Goal: Task Accomplishment & Management: Use online tool/utility

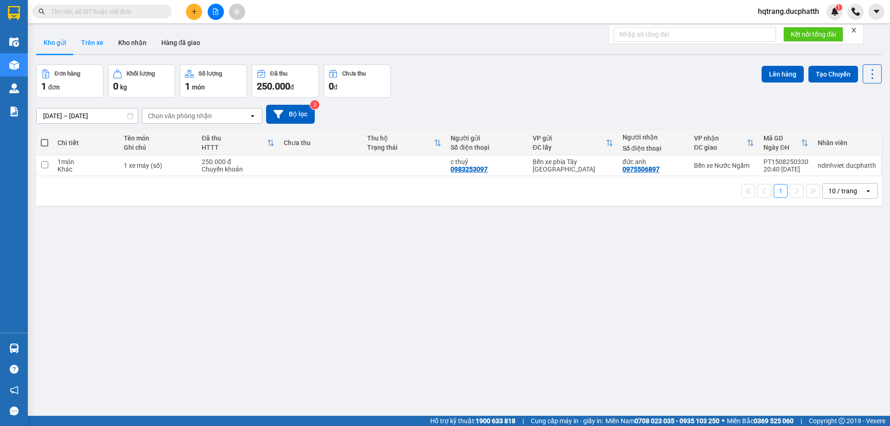
click at [95, 44] on button "Trên xe" at bounding box center [92, 43] width 37 height 22
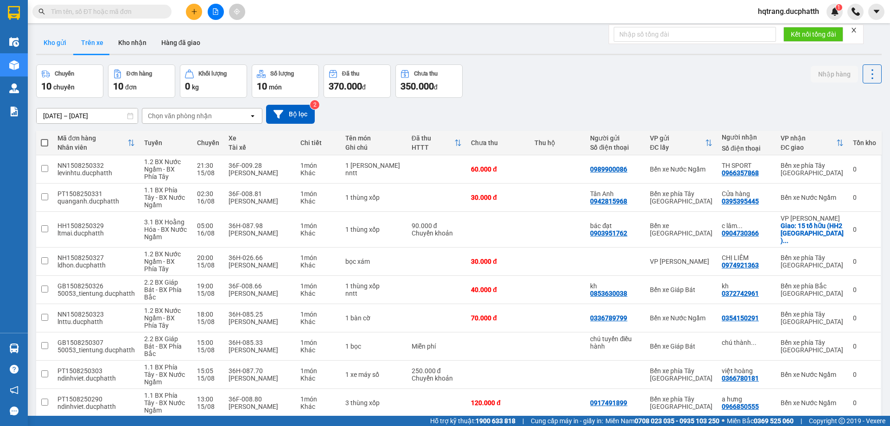
click at [55, 51] on button "Kho gửi" at bounding box center [55, 43] width 38 height 22
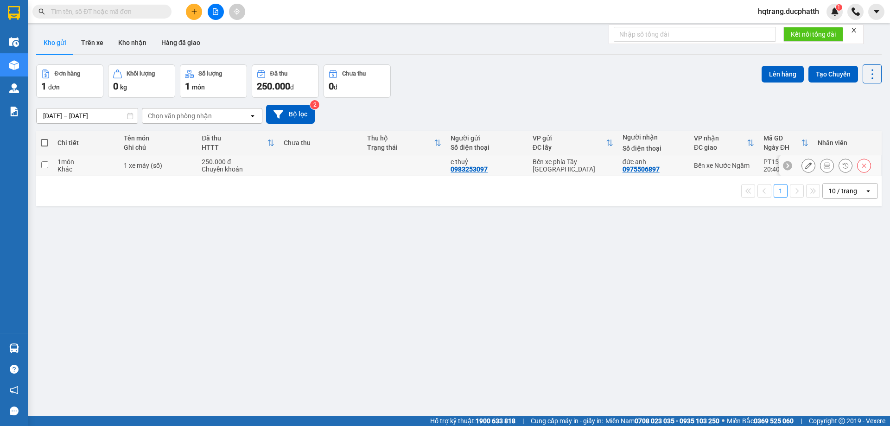
click at [93, 169] on div "Khác" at bounding box center [85, 169] width 57 height 7
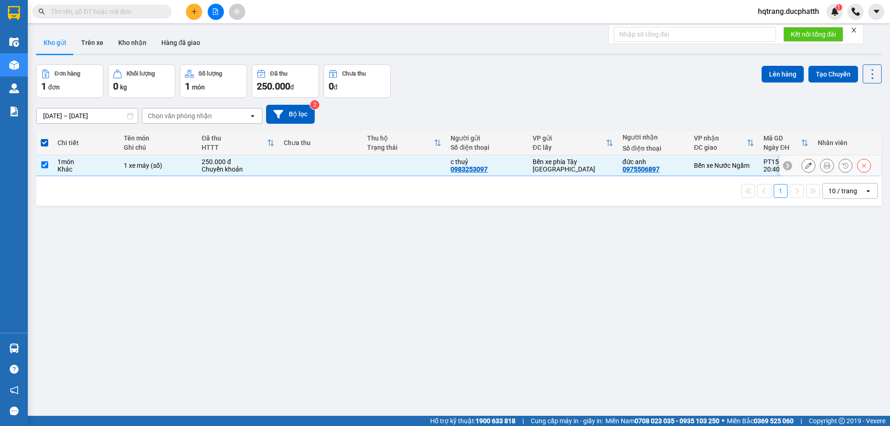
click at [785, 163] on div at bounding box center [830, 165] width 102 height 21
click at [786, 166] on icon at bounding box center [787, 165] width 3 height 5
click at [47, 167] on input "checkbox" at bounding box center [44, 164] width 7 height 7
checkbox input "false"
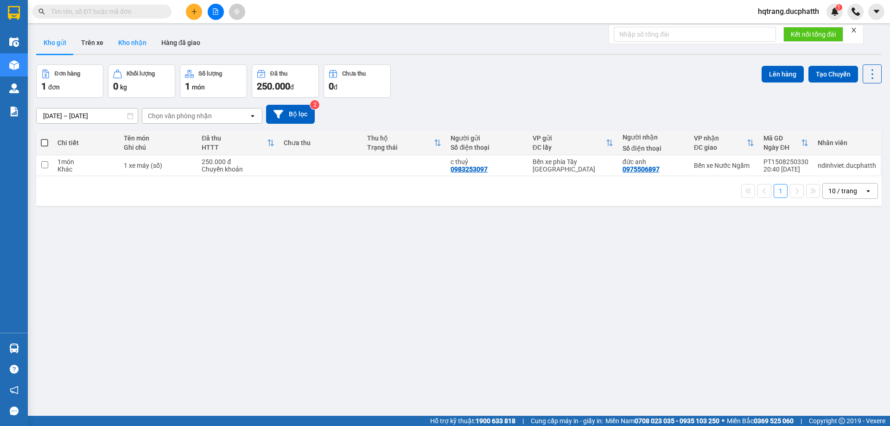
click at [141, 38] on button "Kho nhận" at bounding box center [132, 43] width 43 height 22
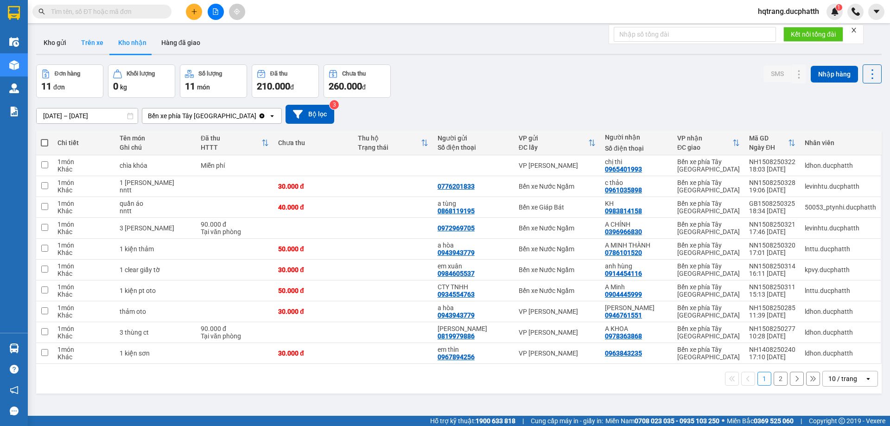
click at [102, 50] on button "Trên xe" at bounding box center [92, 43] width 37 height 22
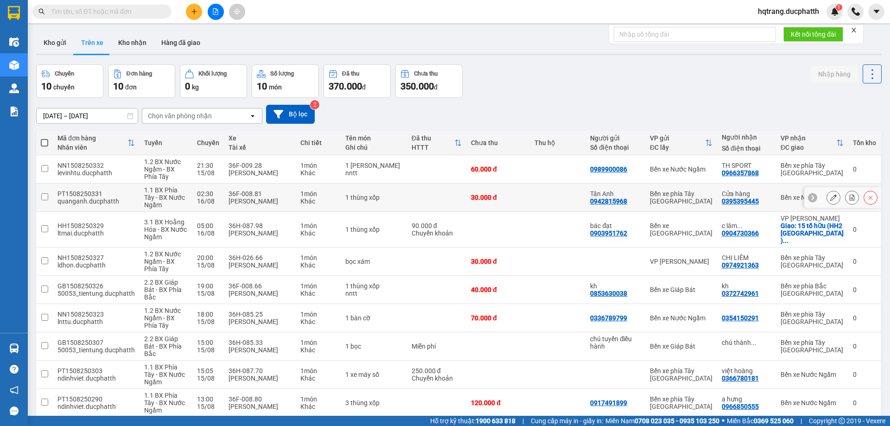
click at [228, 201] on td "36F-008.81 Lê Văn Lai" at bounding box center [259, 198] width 71 height 28
checkbox input "true"
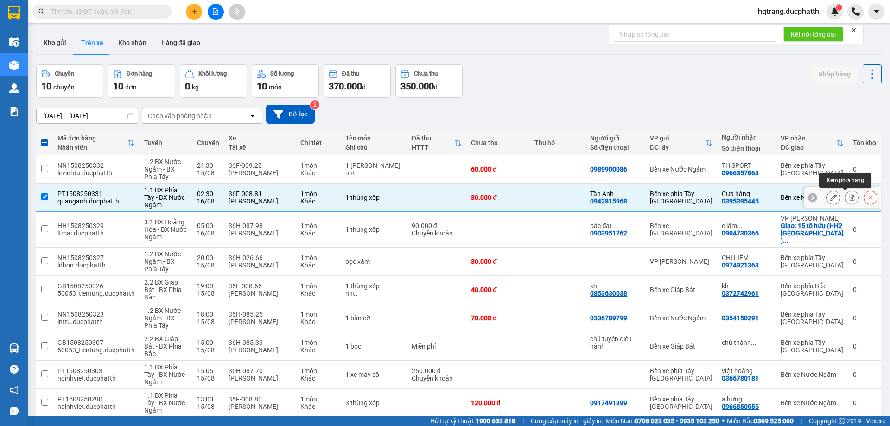
click at [849, 199] on icon at bounding box center [852, 197] width 6 height 6
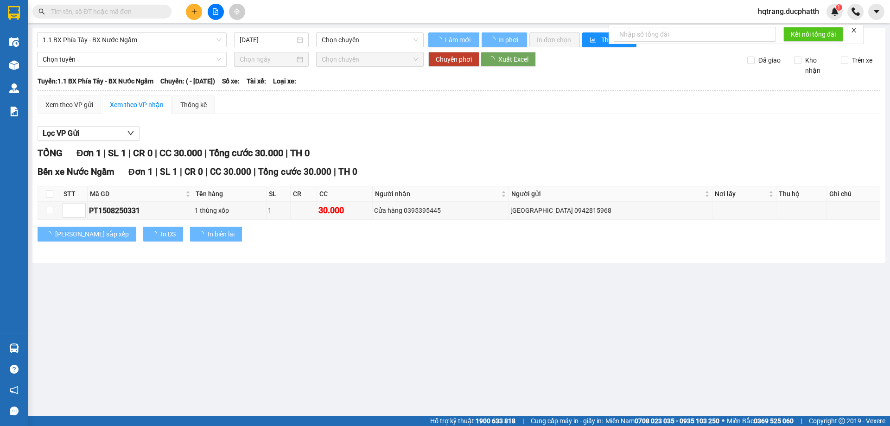
type input "16/08/2025"
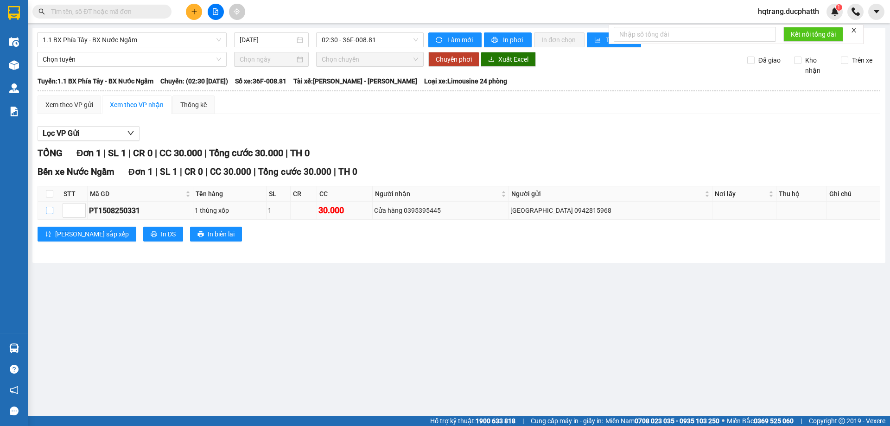
click at [50, 210] on input "checkbox" at bounding box center [49, 210] width 7 height 7
checkbox input "true"
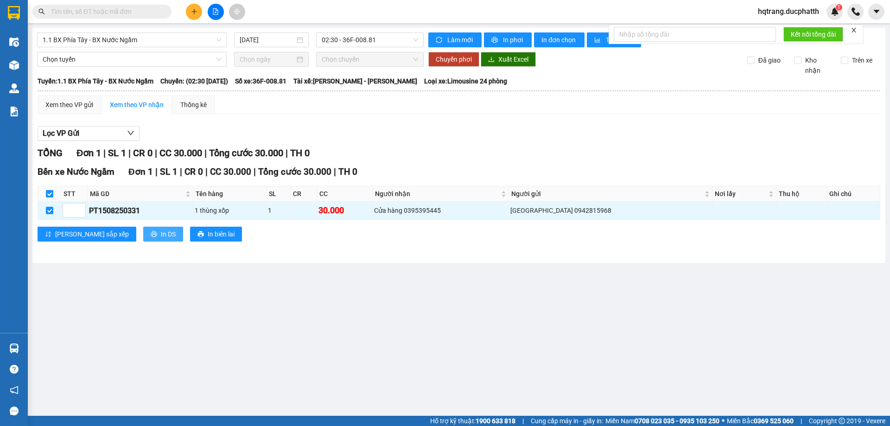
click at [161, 236] on span "In DS" at bounding box center [168, 234] width 15 height 10
drag, startPoint x: 52, startPoint y: 210, endPoint x: 51, endPoint y: 196, distance: 13.9
click at [51, 210] on input "checkbox" at bounding box center [49, 210] width 7 height 7
checkbox input "false"
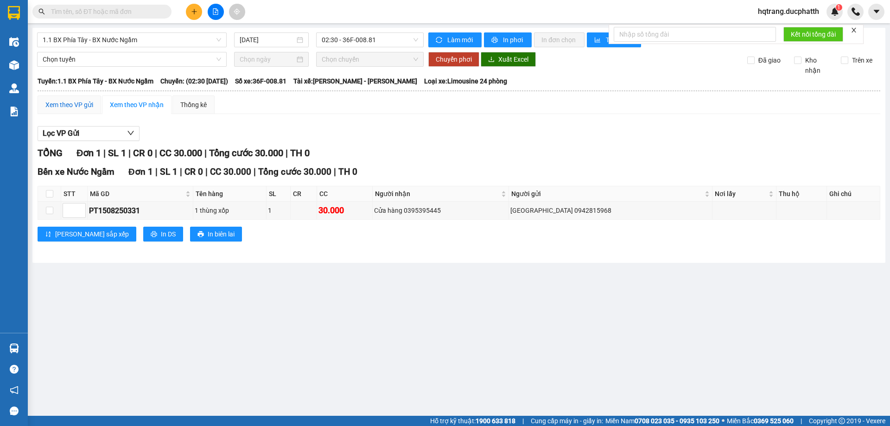
click at [68, 109] on div "Xem theo VP gửi" at bounding box center [69, 105] width 48 height 10
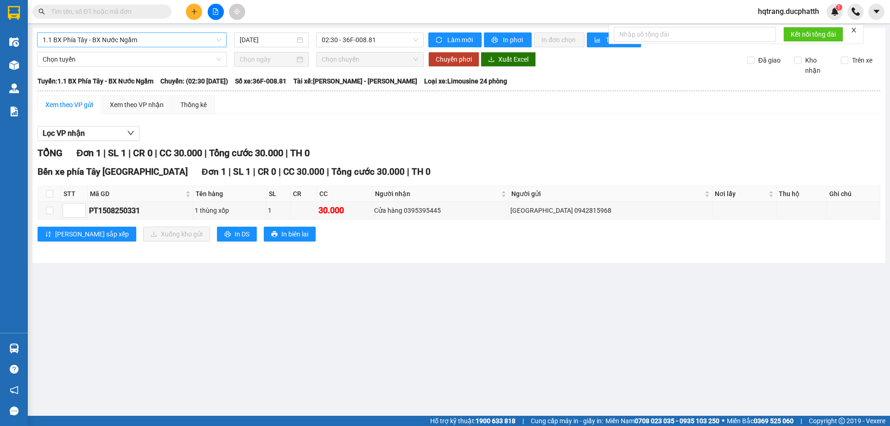
click at [199, 41] on span "1.1 BX Phía Tây - BX Nước Ngầm" at bounding box center [132, 40] width 179 height 14
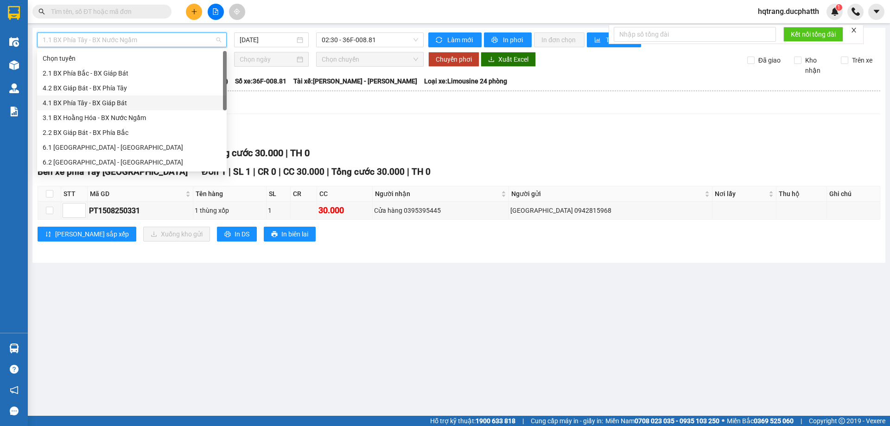
click at [106, 102] on div "4.1 BX Phía Tây - BX Giáp Bát" at bounding box center [132, 103] width 179 height 10
type input "16/08/2025"
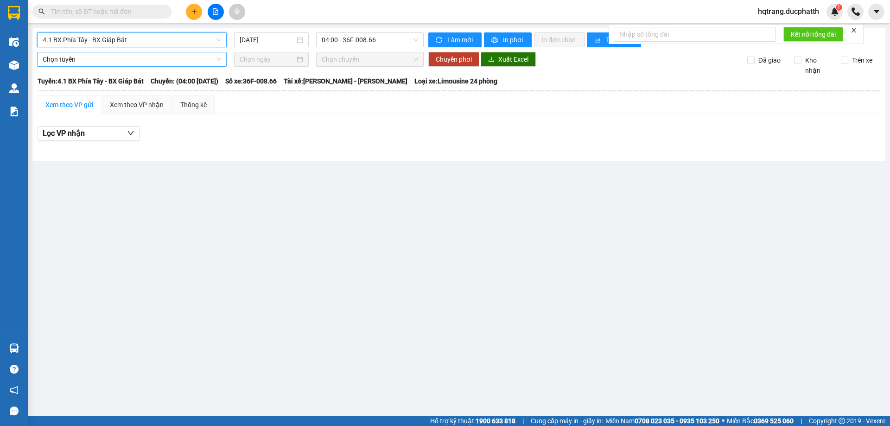
click at [108, 56] on span "Chọn tuyến" at bounding box center [132, 59] width 179 height 14
click at [115, 39] on span "4.1 BX Phía Tây - BX Giáp Bát" at bounding box center [132, 40] width 179 height 14
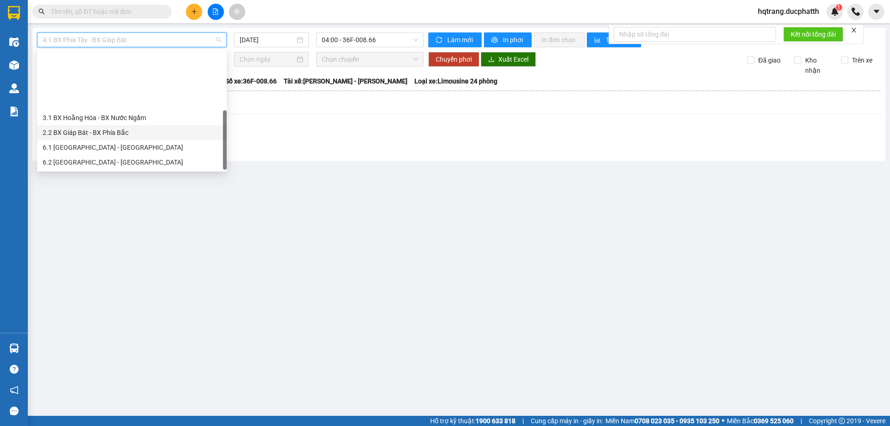
scroll to position [74, 0]
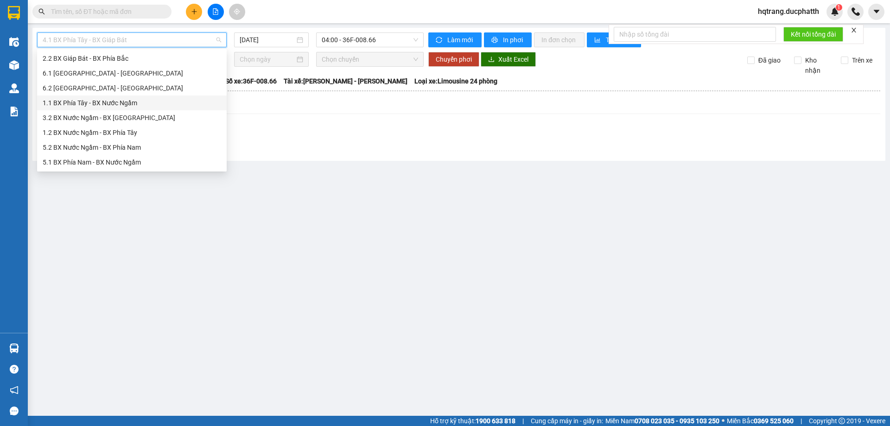
click at [106, 97] on div "1.1 BX Phía Tây - BX Nước Ngầm" at bounding box center [132, 103] width 190 height 15
type input "16/08/2025"
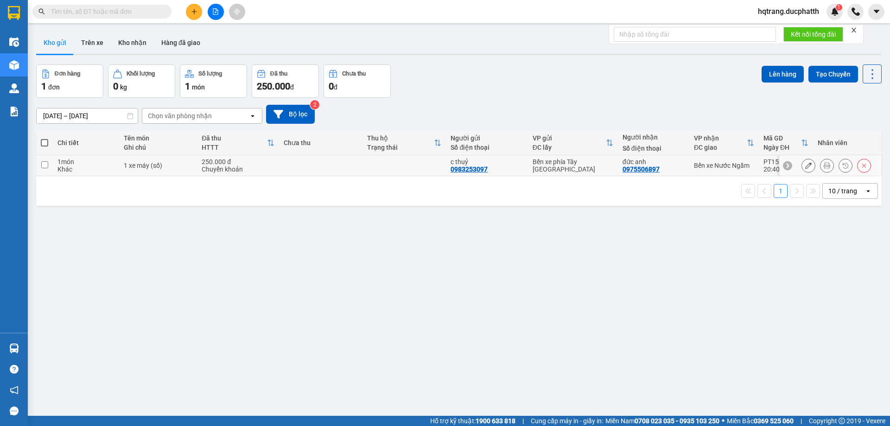
click at [102, 167] on div "Khác" at bounding box center [85, 169] width 57 height 7
checkbox input "true"
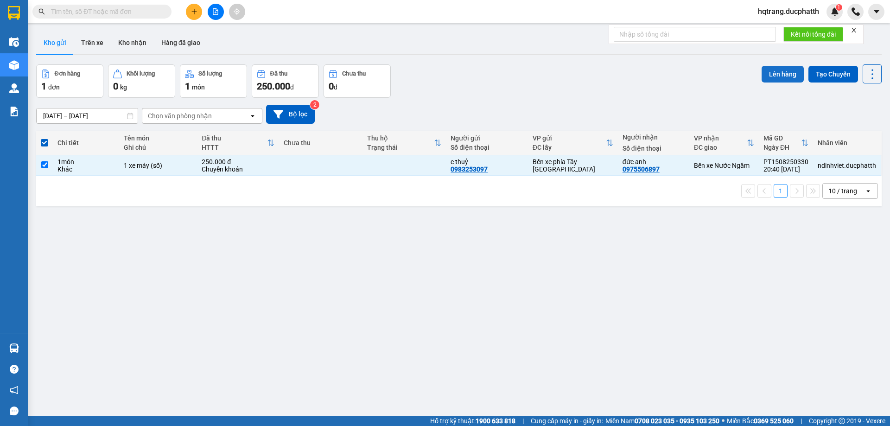
click at [770, 69] on button "Lên hàng" at bounding box center [783, 74] width 42 height 17
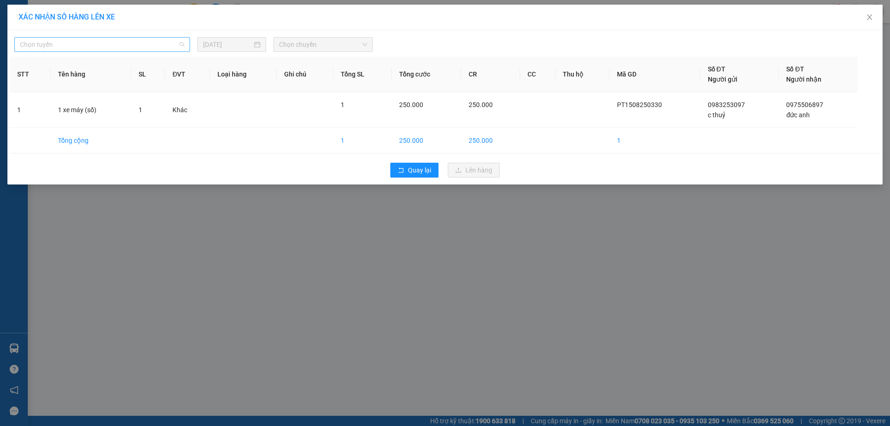
click at [127, 44] on span "Chọn tuyến" at bounding box center [102, 45] width 165 height 14
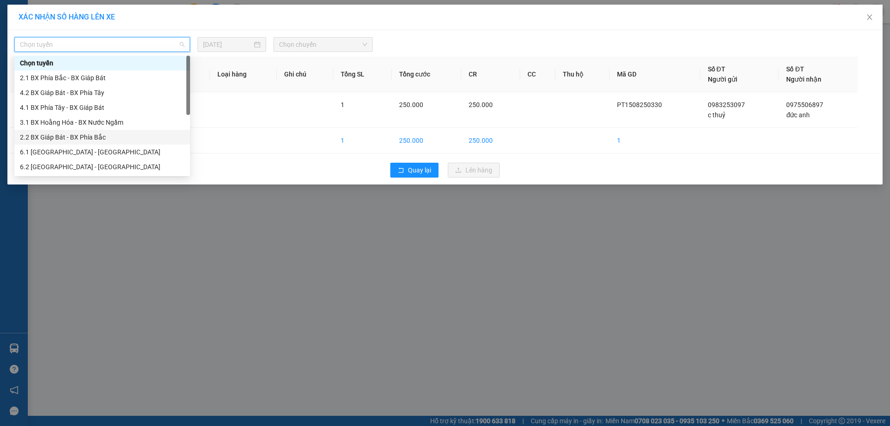
scroll to position [74, 0]
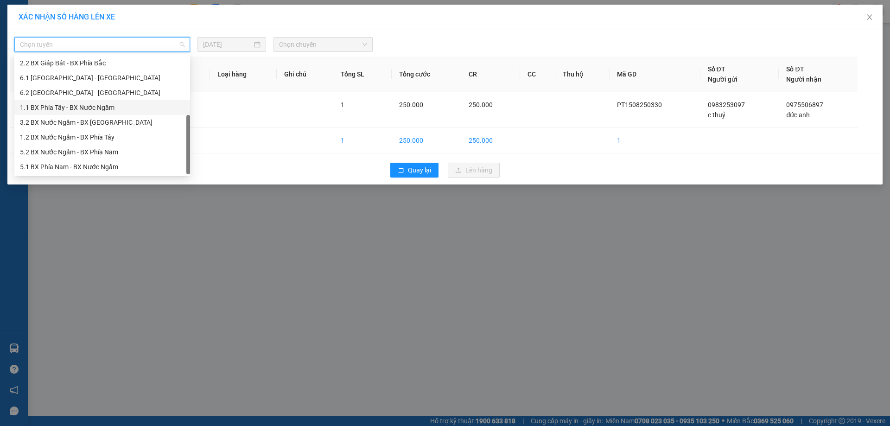
click at [94, 108] on div "1.1 BX Phía Tây - BX Nước Ngầm" at bounding box center [102, 107] width 165 height 10
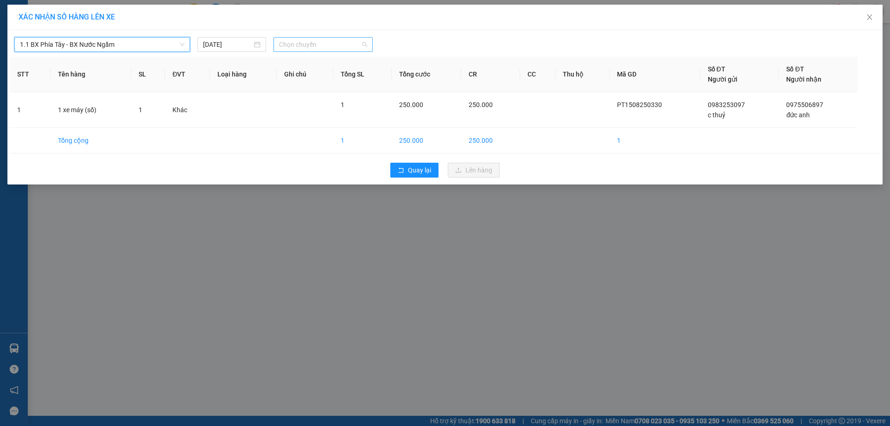
click at [314, 45] on span "Chọn chuyến" at bounding box center [323, 45] width 88 height 14
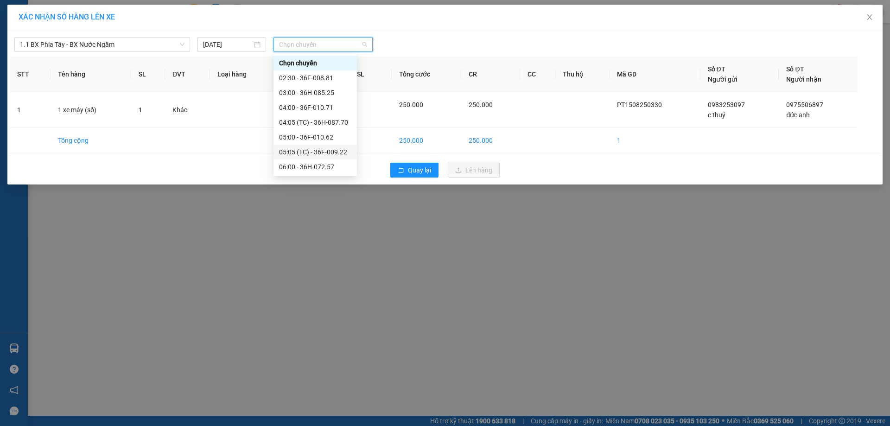
scroll to position [46, 0]
click at [313, 137] on div "07:00 - 36H-026.66" at bounding box center [315, 135] width 72 height 10
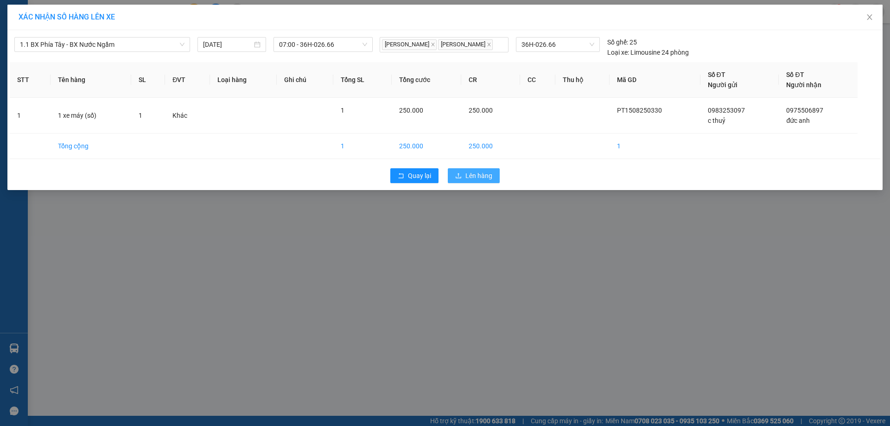
click at [466, 178] on span "Lên hàng" at bounding box center [479, 176] width 27 height 10
